Goal: Register for event/course

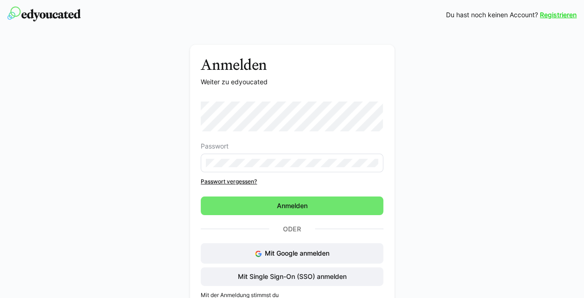
click at [35, 82] on div "Anmelden Weiter zu edyoucated Passwort Passwort vergessen? Anmelden Oder Mit Go…" at bounding box center [292, 183] width 524 height 277
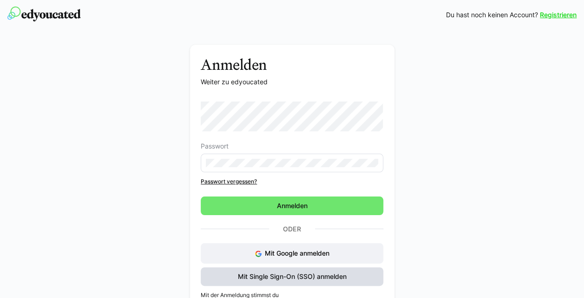
click at [278, 277] on span "Mit Single Sign-On (SSO) anmelden" at bounding box center [293, 276] width 112 height 9
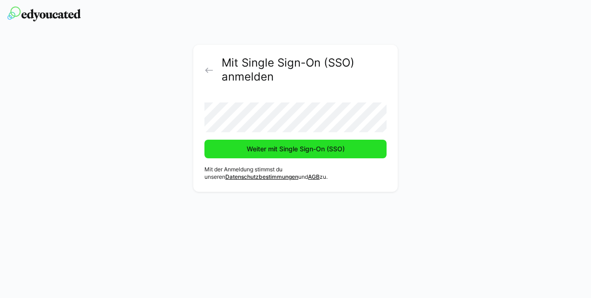
click at [286, 150] on span "Weiter mit Single Sign-On (SSO)" at bounding box center [295, 148] width 101 height 9
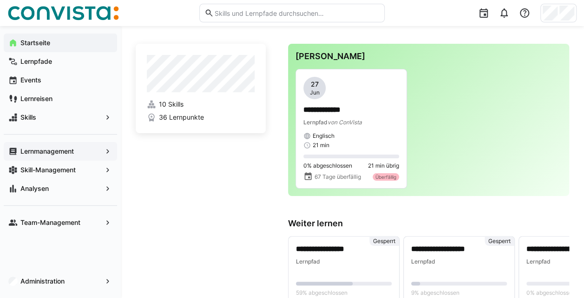
click at [0, 0] on app-navigation-label "Lernmanagement" at bounding box center [0, 0] width 0 height 0
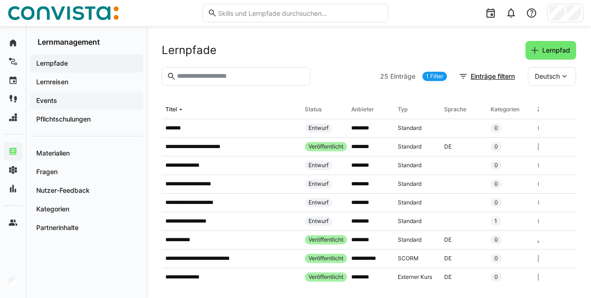
click at [69, 95] on div "Events" at bounding box center [86, 100] width 113 height 19
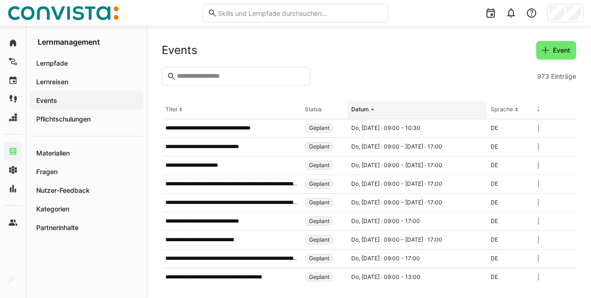
click at [361, 112] on div "Datum" at bounding box center [360, 109] width 18 height 7
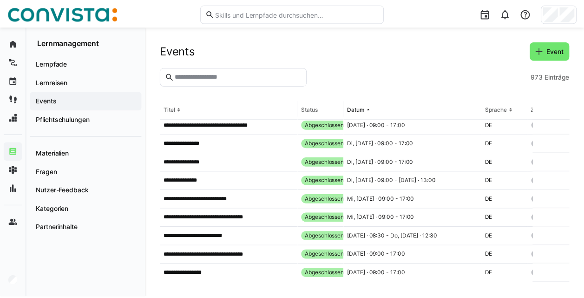
scroll to position [78, 0]
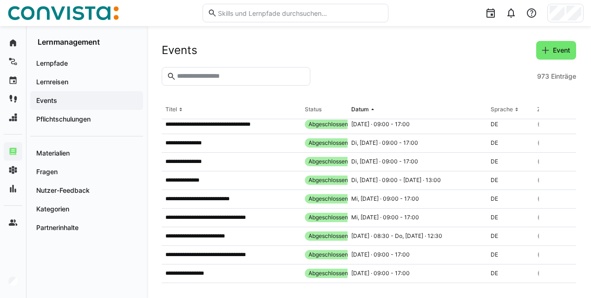
click at [217, 179] on app-table-first-column "**********" at bounding box center [232, 179] width 132 height 7
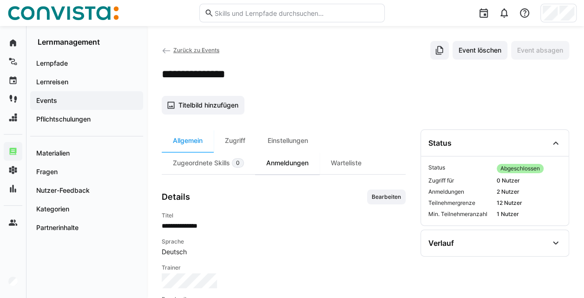
click at [283, 171] on div "Anmeldungen" at bounding box center [287, 163] width 65 height 22
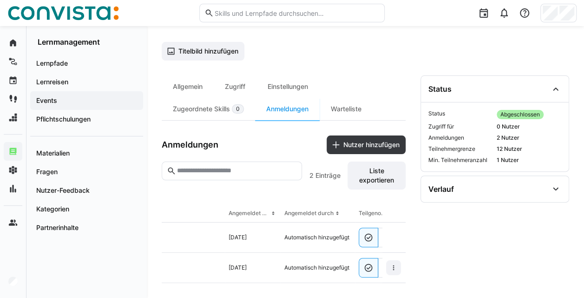
scroll to position [0, 95]
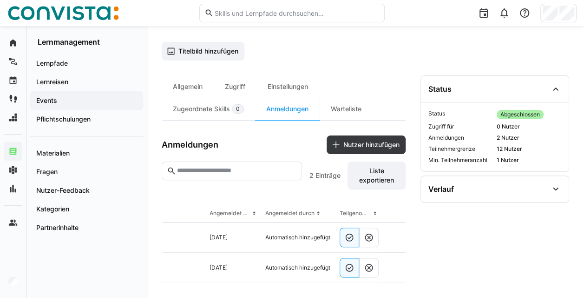
click at [77, 99] on span "Events" at bounding box center [87, 100] width 104 height 9
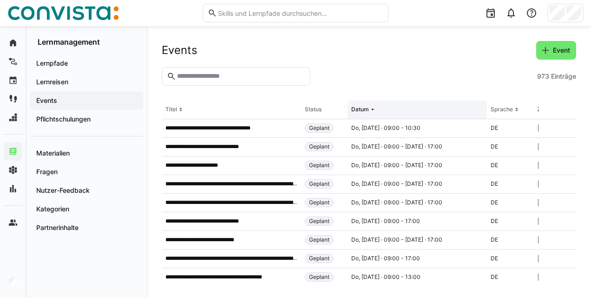
click at [367, 109] on div "Datum" at bounding box center [360, 109] width 18 height 7
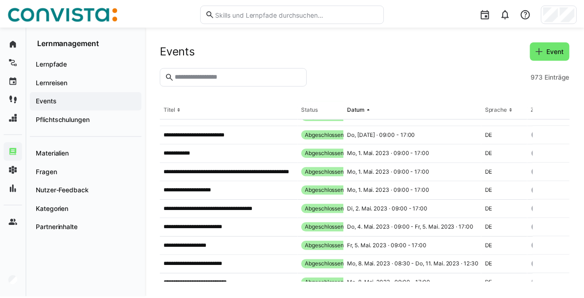
scroll to position [1296, 0]
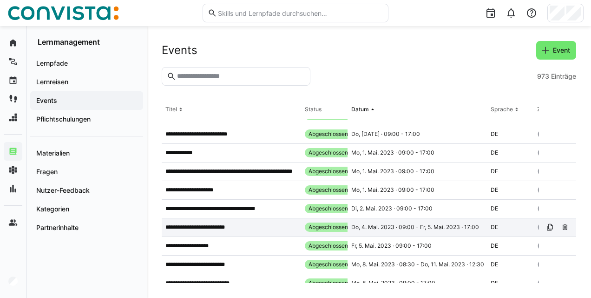
click at [247, 234] on div "**********" at bounding box center [231, 227] width 139 height 19
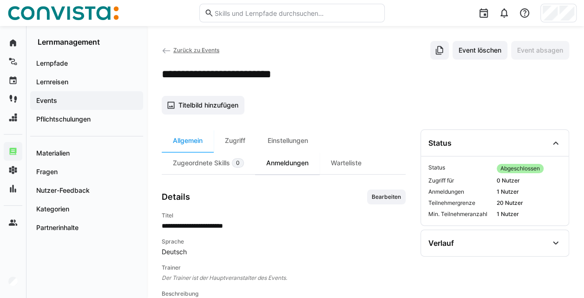
click at [283, 162] on div "Anmeldungen" at bounding box center [287, 163] width 65 height 22
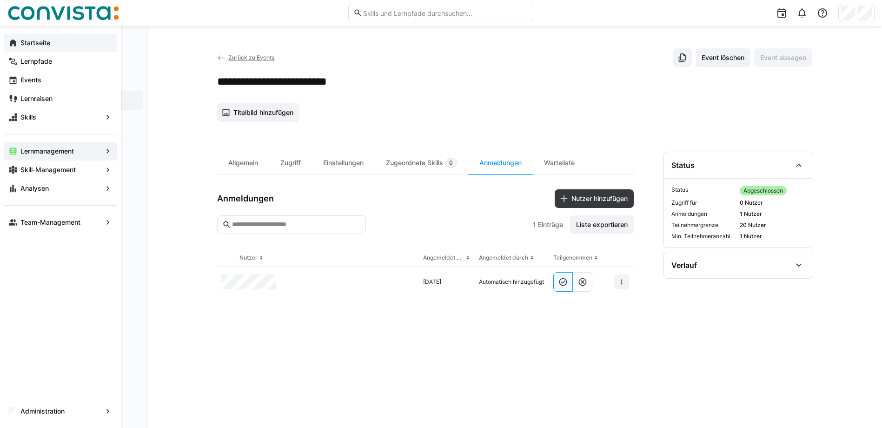
click at [6, 43] on div "Startseite" at bounding box center [60, 42] width 113 height 19
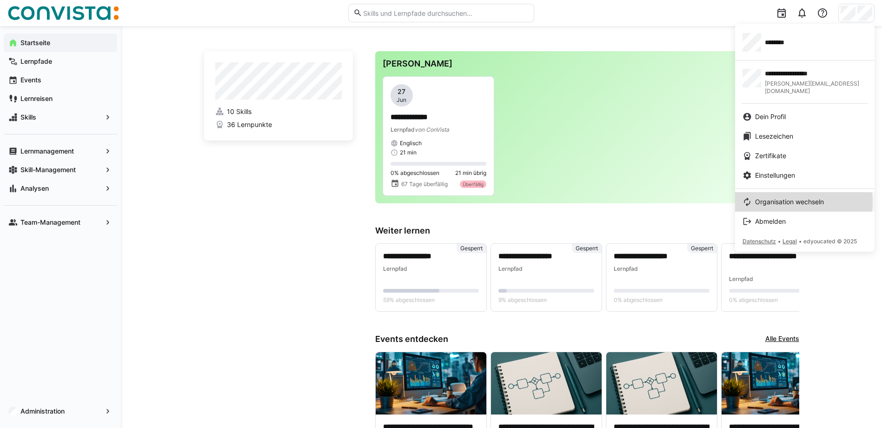
click at [591, 197] on span "Organisation wechseln" at bounding box center [789, 201] width 69 height 9
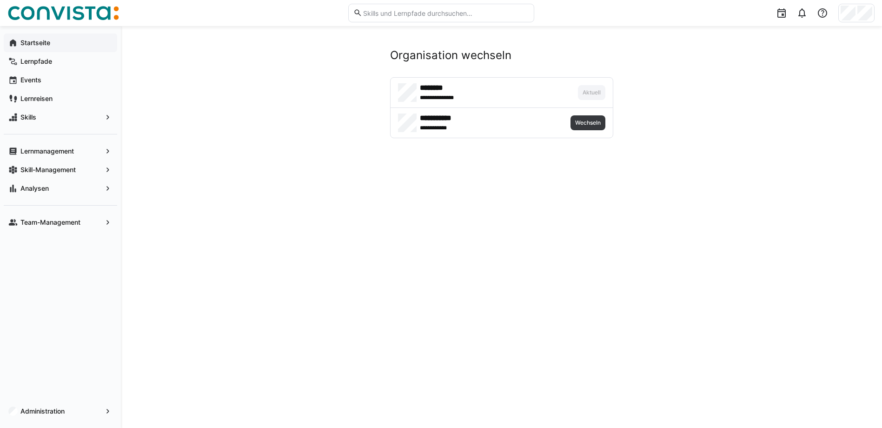
click at [441, 88] on h4 "********" at bounding box center [456, 87] width 72 height 9
drag, startPoint x: 420, startPoint y: 98, endPoint x: 461, endPoint y: 99, distance: 40.5
click at [461, 99] on div "**********" at bounding box center [476, 97] width 112 height 9
drag, startPoint x: 461, startPoint y: 99, endPoint x: 438, endPoint y: 99, distance: 22.3
click at [438, 99] on span "**********" at bounding box center [440, 97] width 40 height 7
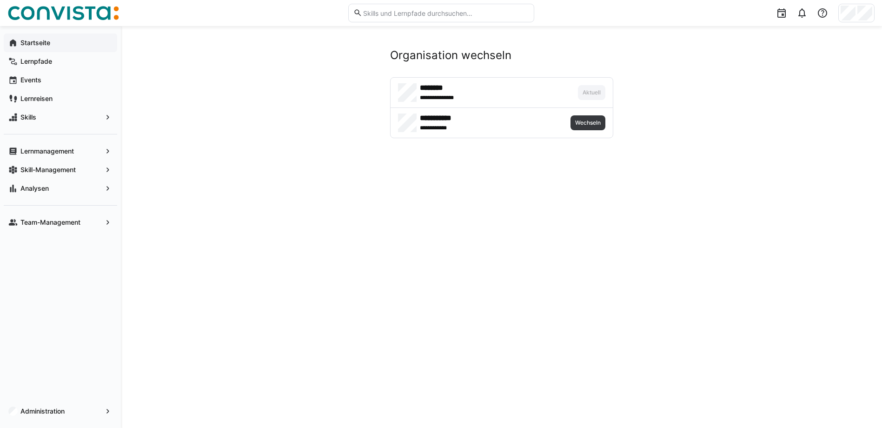
click at [48, 46] on span "Startseite" at bounding box center [65, 42] width 93 height 9
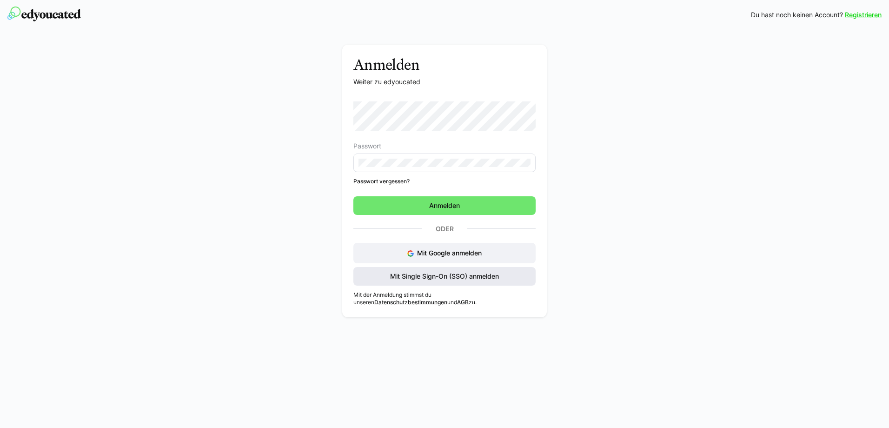
click at [460, 282] on span "Mit Single Sign-On (SSO) anmelden" at bounding box center [444, 276] width 182 height 19
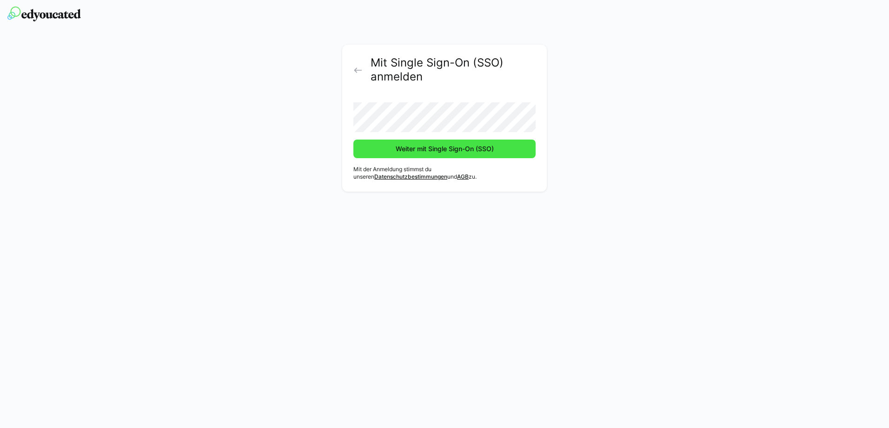
click at [399, 151] on span "Weiter mit Single Sign-On (SSO)" at bounding box center [444, 148] width 101 height 9
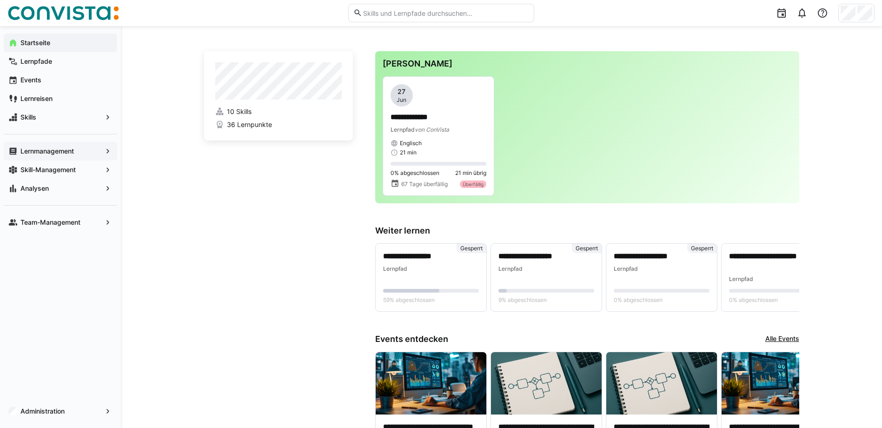
click at [63, 144] on div "Lernmanagement" at bounding box center [60, 151] width 113 height 19
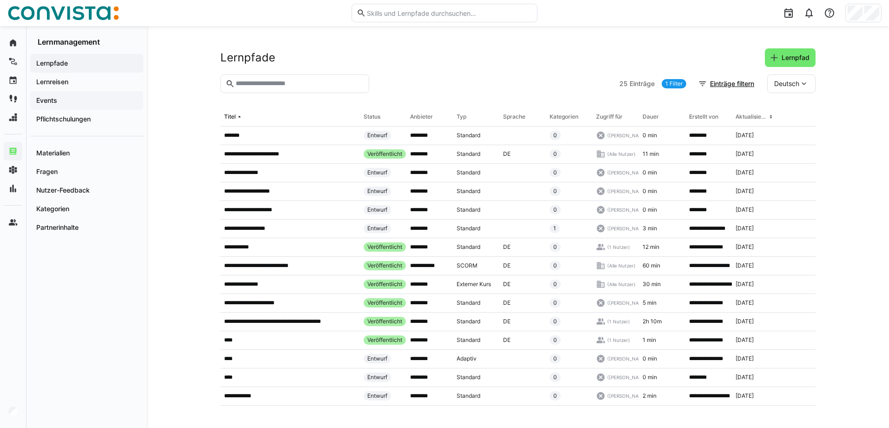
click at [67, 99] on span "Events" at bounding box center [87, 100] width 104 height 9
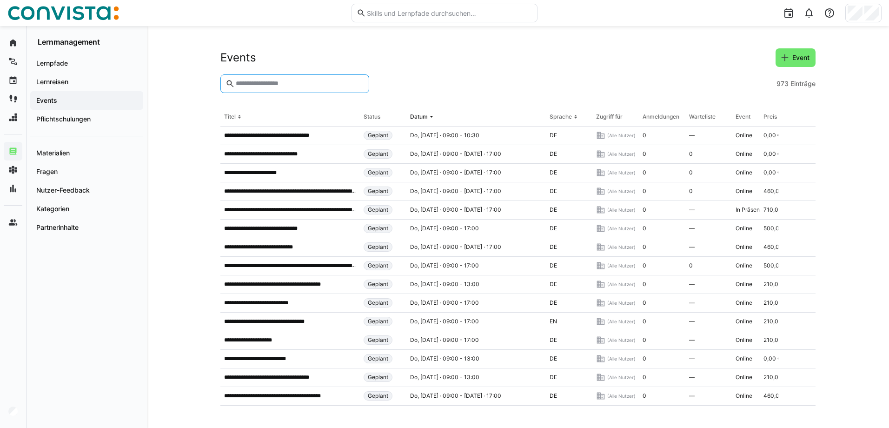
click at [281, 84] on input "text" at bounding box center [299, 83] width 129 height 8
type input "*"
type input "**********"
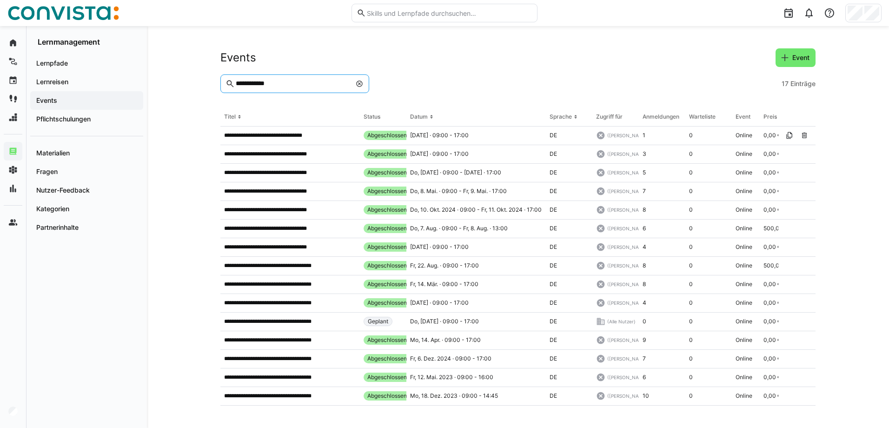
click at [358, 83] on eds-icon at bounding box center [359, 83] width 7 height 7
